Goal: Task Accomplishment & Management: Use online tool/utility

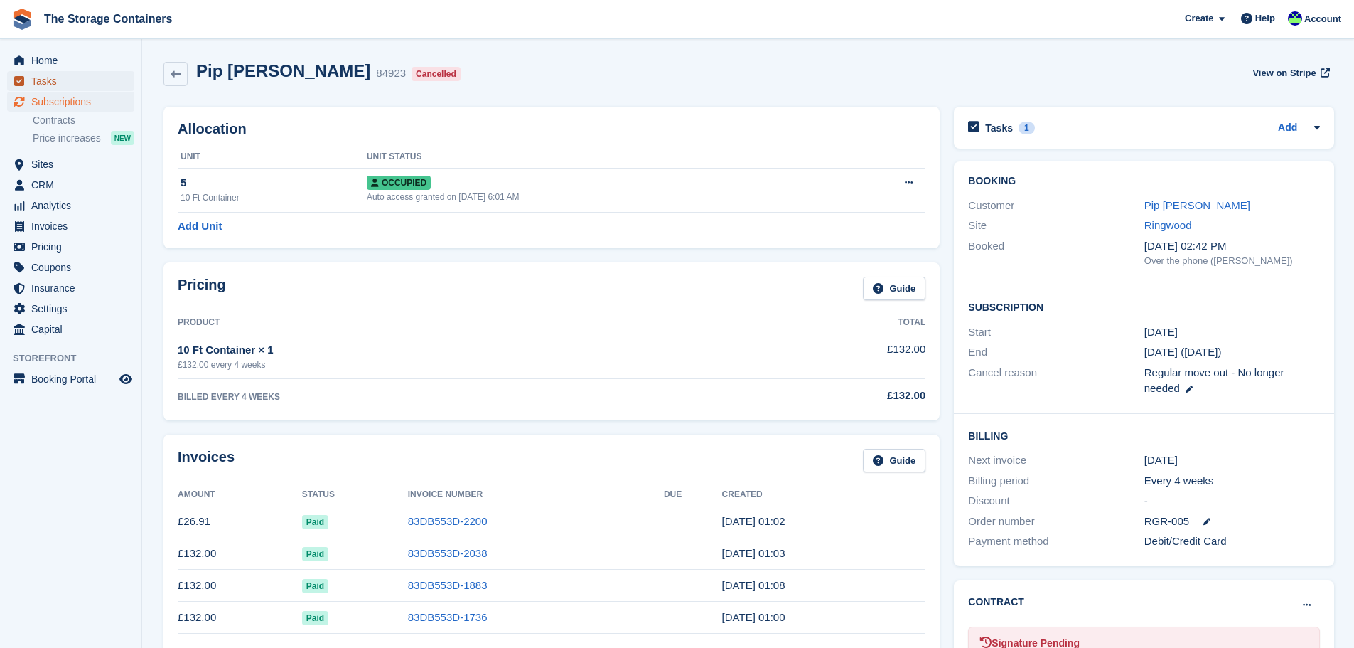
click at [63, 78] on span "Tasks" at bounding box center [73, 81] width 85 height 20
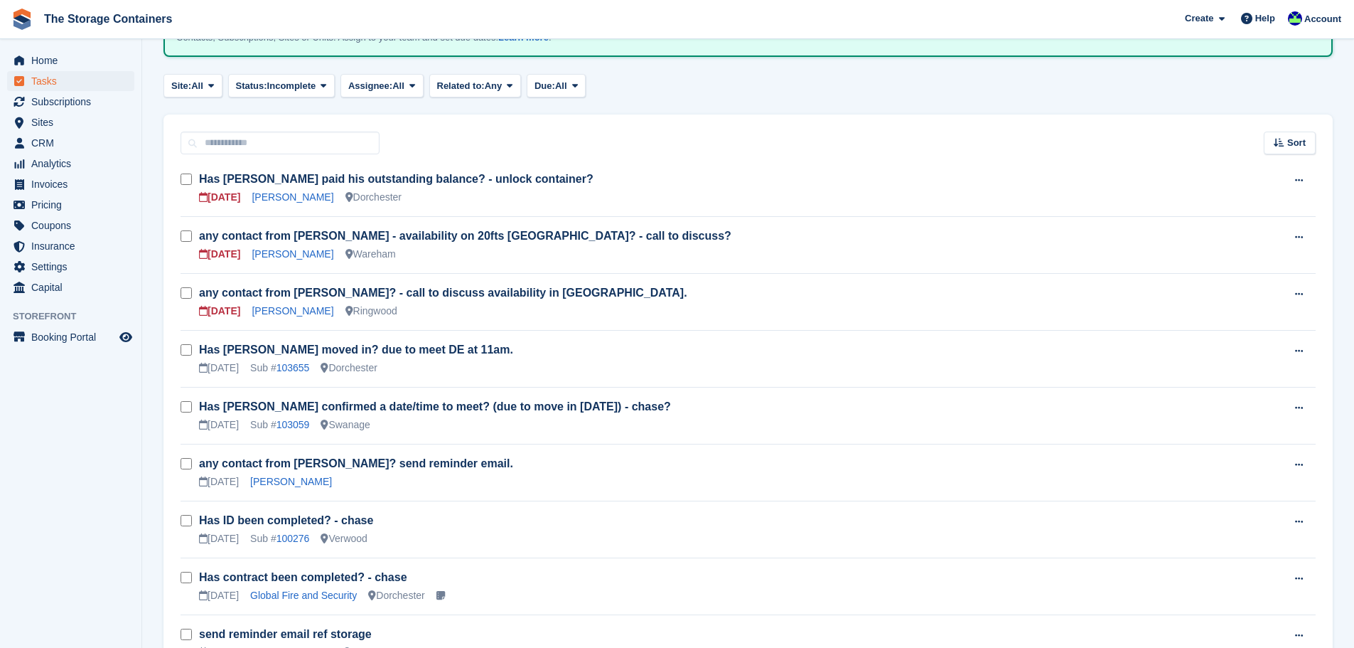
scroll to position [142, 0]
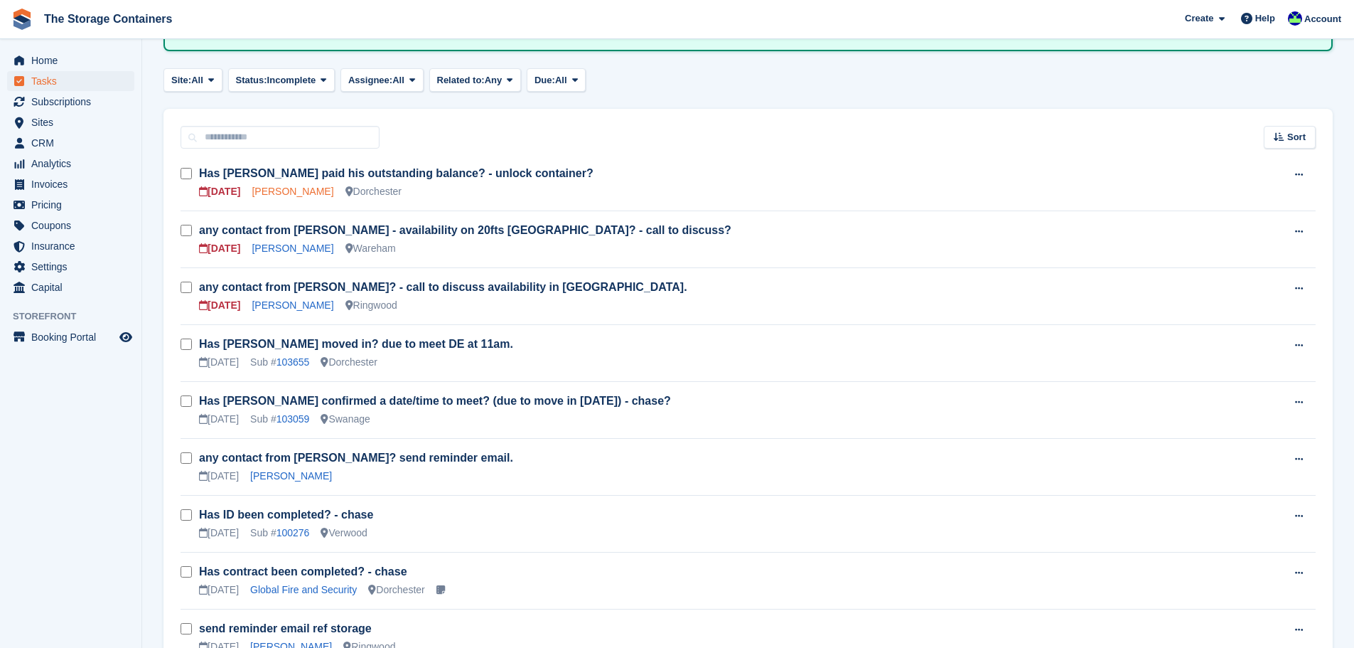
click at [302, 193] on link "[PERSON_NAME]" at bounding box center [293, 191] width 82 height 11
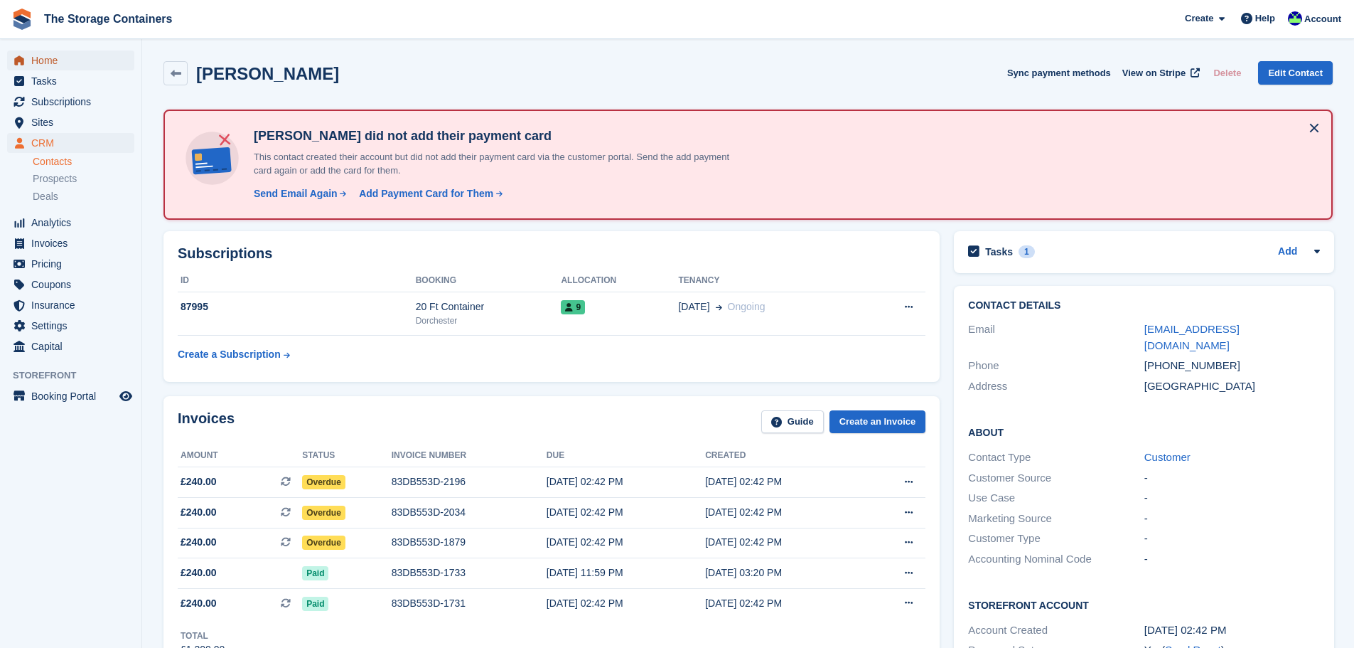
click at [95, 64] on span "Home" at bounding box center [73, 60] width 85 height 20
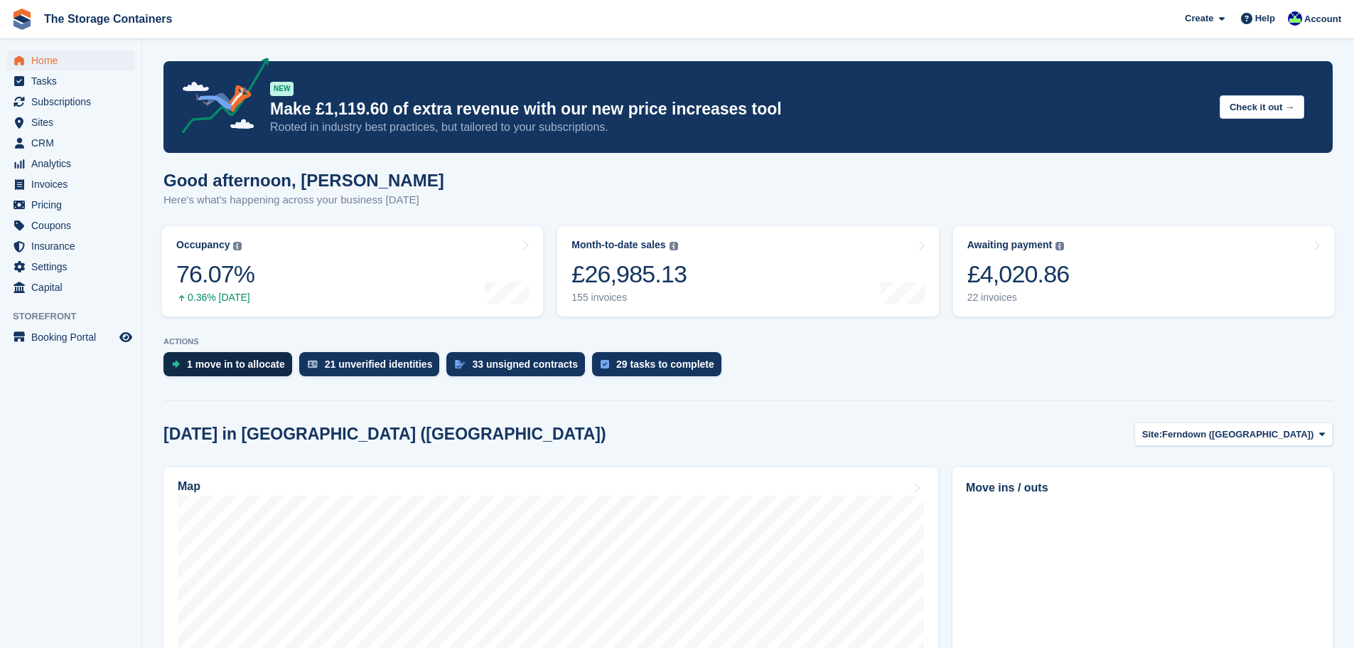
click at [268, 358] on div "1 move in to allocate" at bounding box center [236, 363] width 98 height 11
